Goal: Task Accomplishment & Management: Use online tool/utility

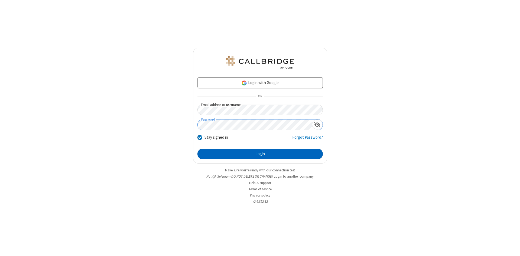
click at [260, 154] on button "Login" at bounding box center [259, 154] width 125 height 11
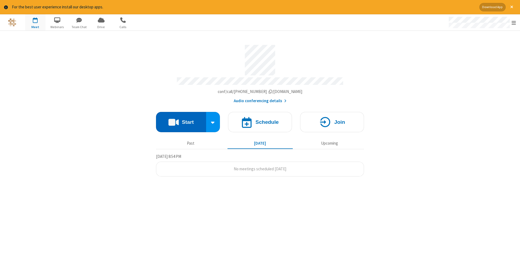
click at [181, 120] on button "Start" at bounding box center [181, 122] width 50 height 20
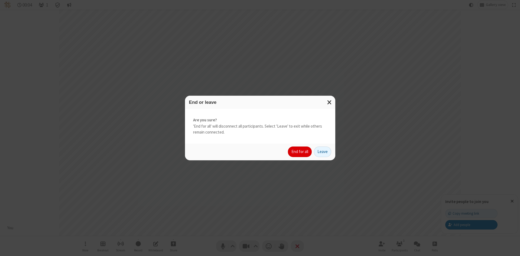
click at [300, 152] on button "End for all" at bounding box center [300, 152] width 24 height 11
